Goal: Navigation & Orientation: Find specific page/section

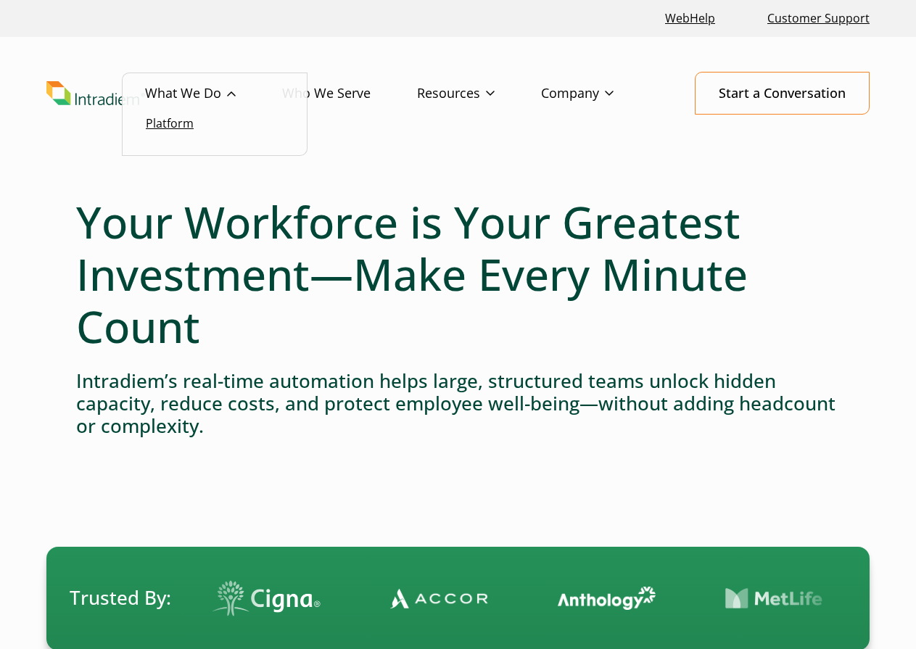
click at [182, 123] on link "Platform" at bounding box center [170, 123] width 48 height 16
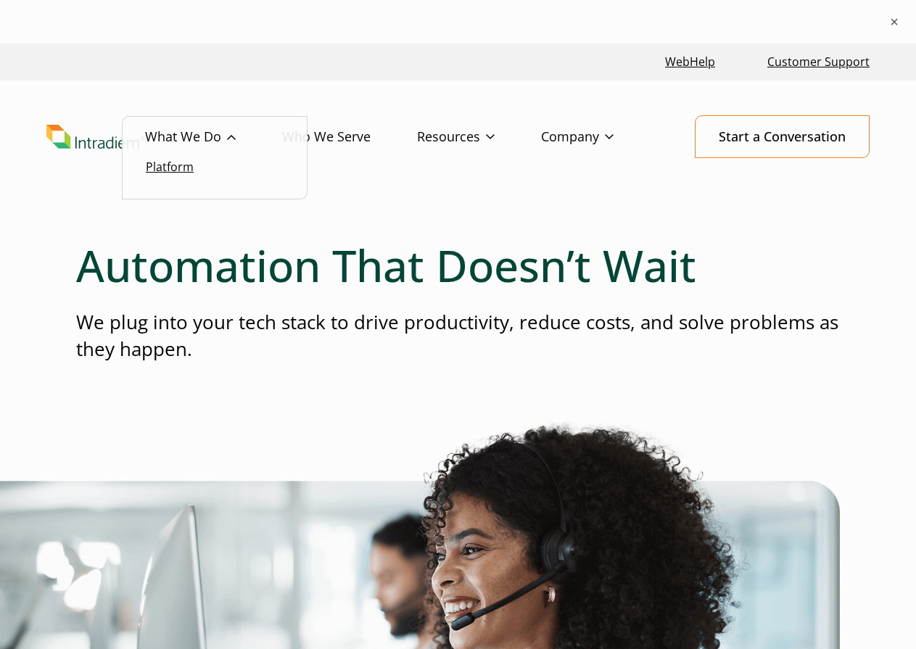
click at [184, 170] on link "Platform" at bounding box center [170, 167] width 48 height 16
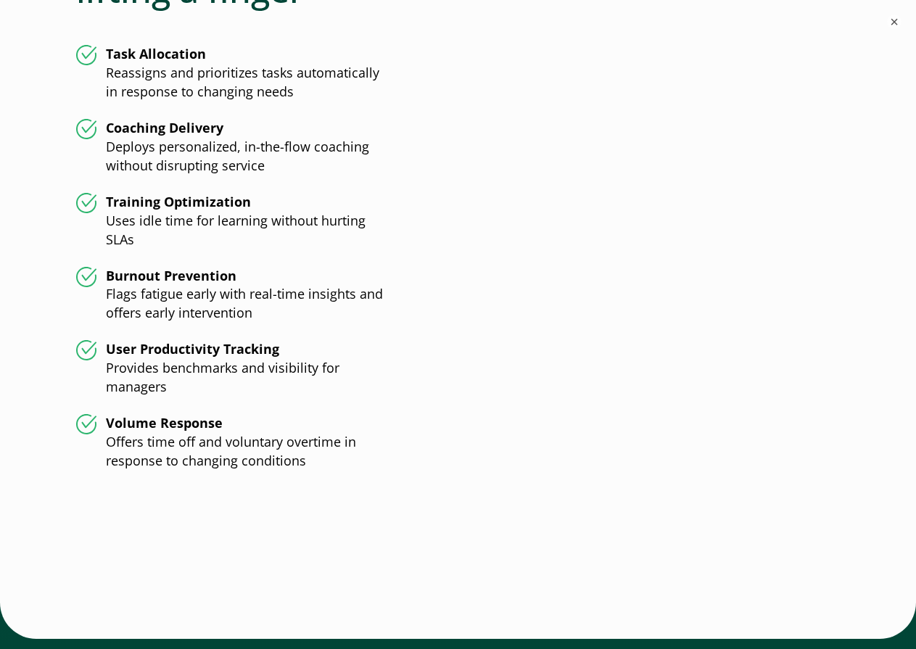
scroll to position [3770, 0]
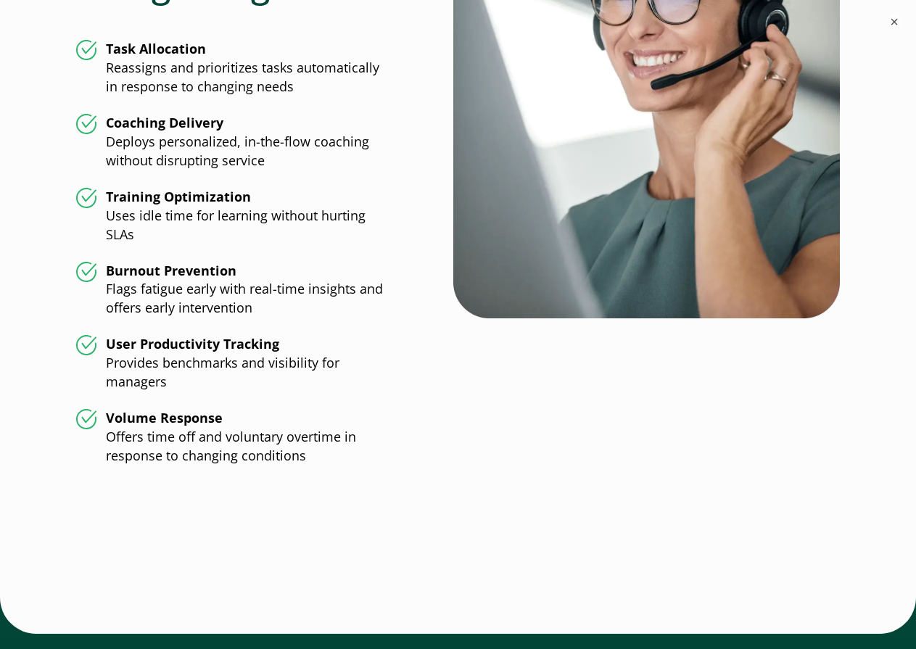
click at [494, 531] on div at bounding box center [457, 543] width 763 height 109
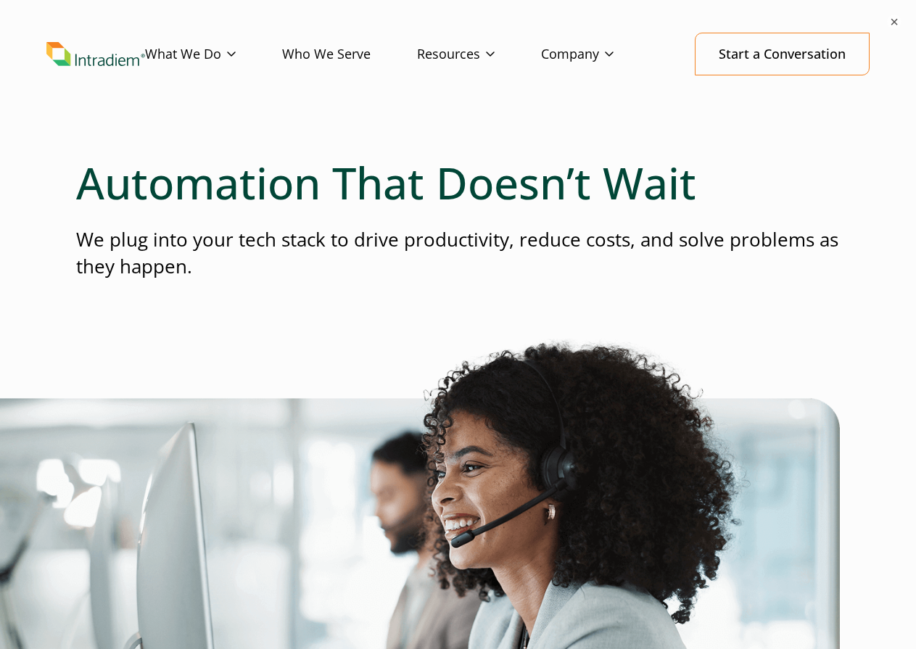
scroll to position [0, 0]
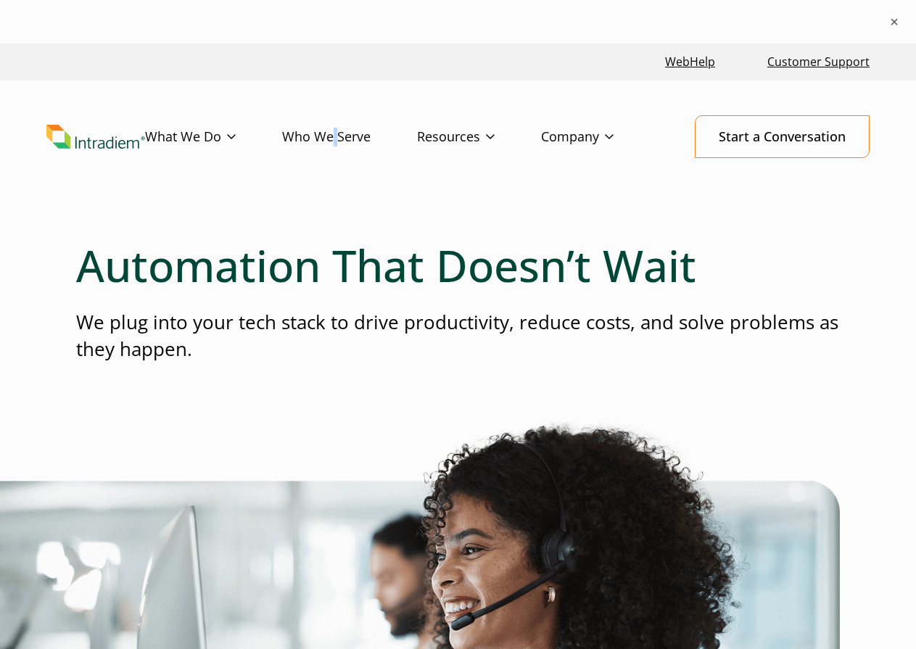
click at [332, 173] on header "Menu What We Do Platform Who We Serve Resources Blog Events & Webinars News Suc…" at bounding box center [458, 148] width 916 height 136
click at [361, 178] on header "Menu What We Do Platform Who We Serve Resources Blog Events & Webinars News Suc…" at bounding box center [458, 148] width 916 height 136
